Goal: Information Seeking & Learning: Learn about a topic

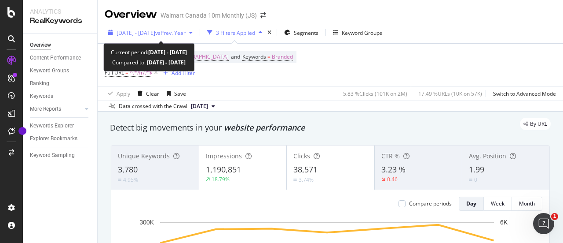
click at [155, 32] on span "[DATE] - [DATE]" at bounding box center [136, 32] width 39 height 7
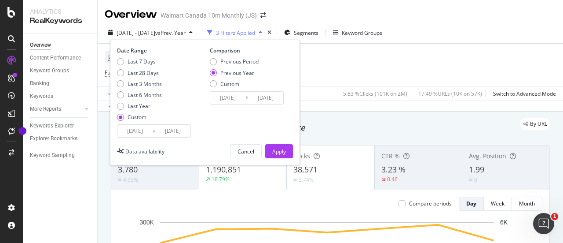
click at [149, 131] on input "[DATE]" at bounding box center [135, 131] width 35 height 12
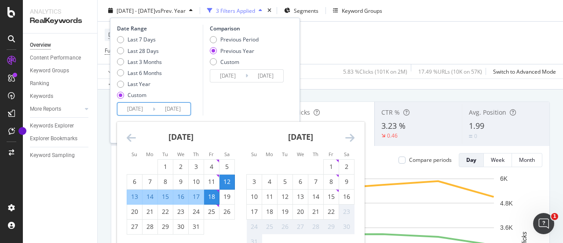
scroll to position [44, 0]
click at [346, 192] on div "16" at bounding box center [346, 196] width 15 height 9
type input "[DATE]"
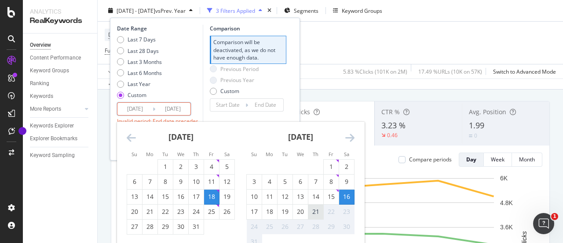
click at [321, 212] on div "21" at bounding box center [316, 211] width 15 height 9
type input "[DATE]"
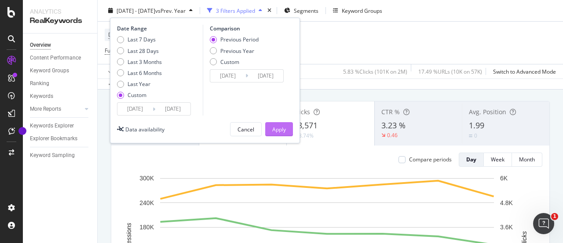
click at [285, 129] on div "Apply" at bounding box center [279, 128] width 14 height 7
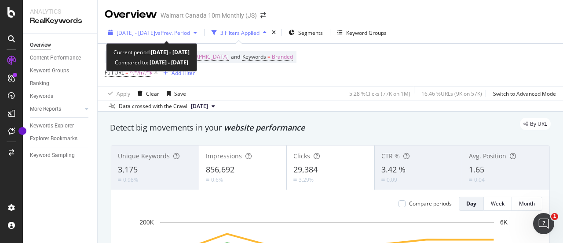
click at [201, 34] on div "button" at bounding box center [195, 32] width 11 height 5
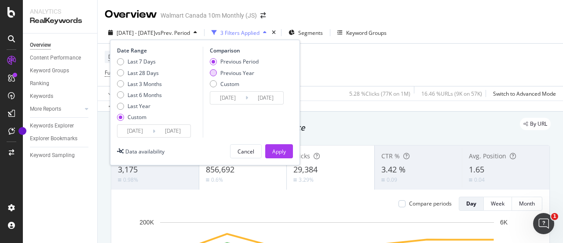
click at [215, 74] on div "Previous Year" at bounding box center [213, 72] width 7 height 7
type input "[DATE]"
click at [280, 153] on div "Apply" at bounding box center [279, 150] width 14 height 7
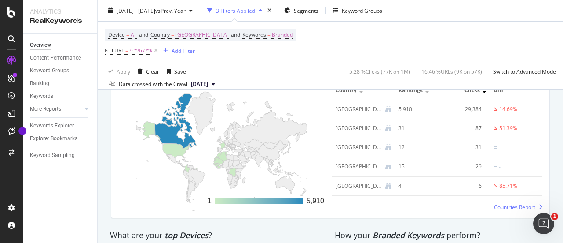
scroll to position [1333, 0]
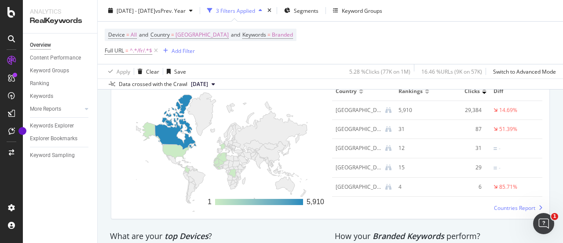
click at [474, 70] on div "16.46 % URLs ( 9K on 57K )" at bounding box center [452, 70] width 61 height 7
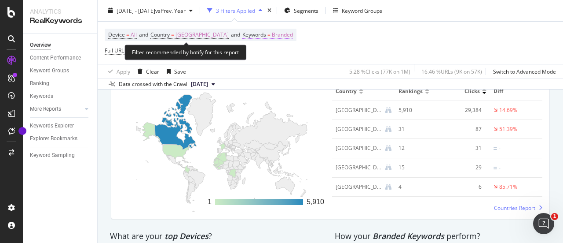
click at [272, 37] on span "Branded" at bounding box center [282, 35] width 21 height 12
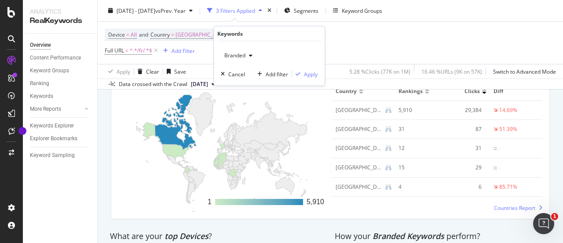
click at [252, 53] on icon "button" at bounding box center [251, 55] width 4 height 5
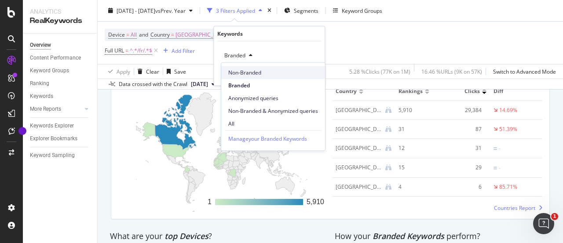
click at [245, 76] on div "Non-Branded" at bounding box center [273, 72] width 104 height 13
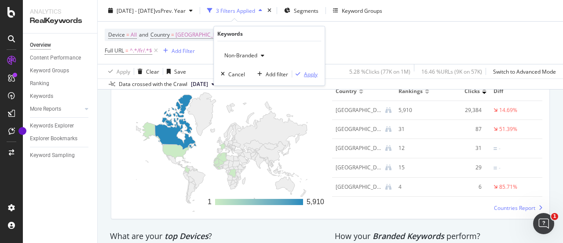
click at [307, 74] on div "Apply" at bounding box center [311, 73] width 14 height 7
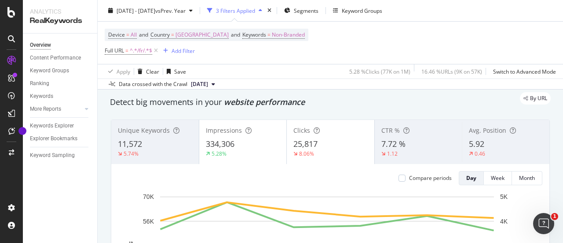
scroll to position [26, 0]
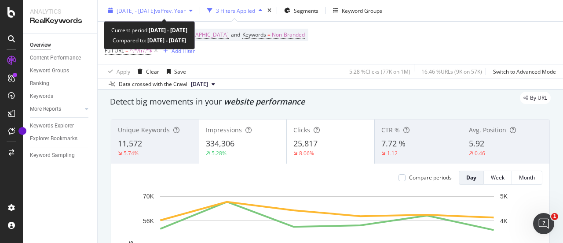
click at [196, 15] on div "[DATE] - [DATE] vs Prev. Year" at bounding box center [151, 10] width 92 height 13
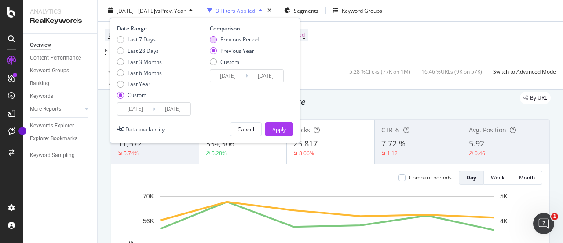
click at [211, 37] on div "Previous Period" at bounding box center [213, 39] width 7 height 7
type input "[DATE]"
click at [281, 132] on div "Apply" at bounding box center [279, 128] width 14 height 7
